Goal: Task Accomplishment & Management: Use online tool/utility

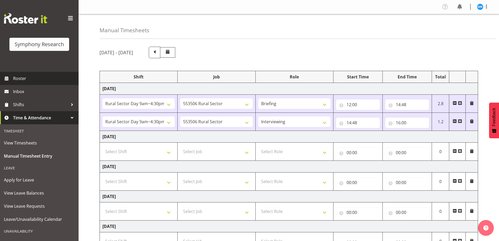
select select "81561"
select select "10587"
select select "81561"
select select "10587"
select select "47"
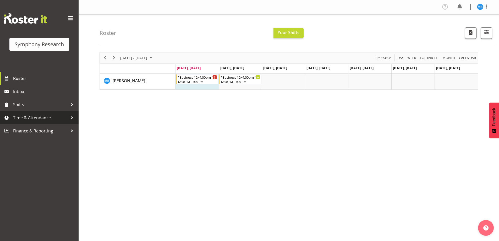
click at [43, 117] on span "Time & Attendance" at bounding box center [40, 118] width 55 height 8
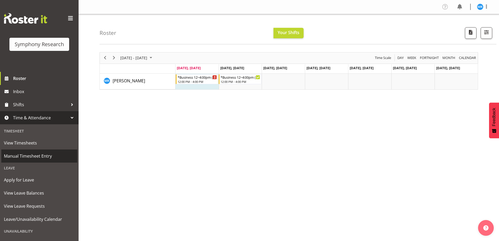
click at [43, 156] on span "Manual Timesheet Entry" at bounding box center [39, 156] width 71 height 8
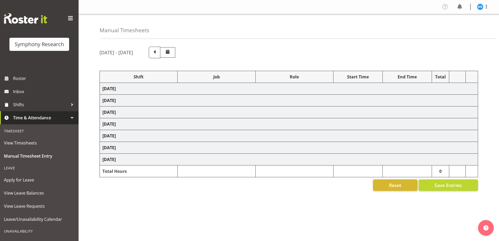
select select "81561"
select select "10587"
select select "81561"
select select "10587"
select select "47"
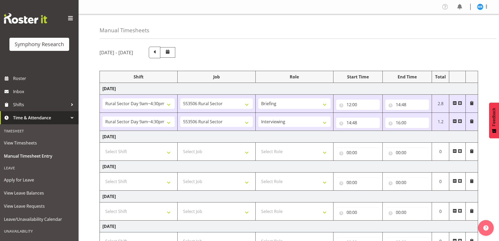
click at [499, 175] on div "September 29th - October 5th 2025 Shift Job Role Start Time End Time Total Mond…" at bounding box center [300, 191] width 400 height 297
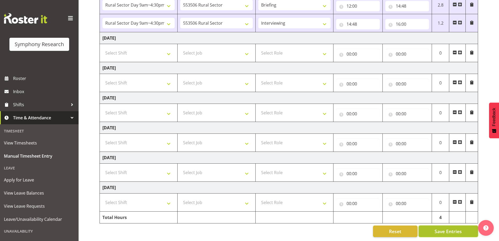
click at [446, 228] on span "Save Entries" at bounding box center [448, 231] width 27 height 7
click at [438, 228] on span "Save Entries" at bounding box center [448, 231] width 27 height 7
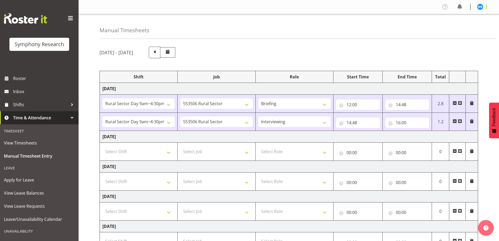
click at [483, 7] on span at bounding box center [486, 6] width 6 height 6
click at [462, 26] on link "Log Out" at bounding box center [464, 27] width 50 height 9
